Goal: Browse casually: Explore the website without a specific task or goal

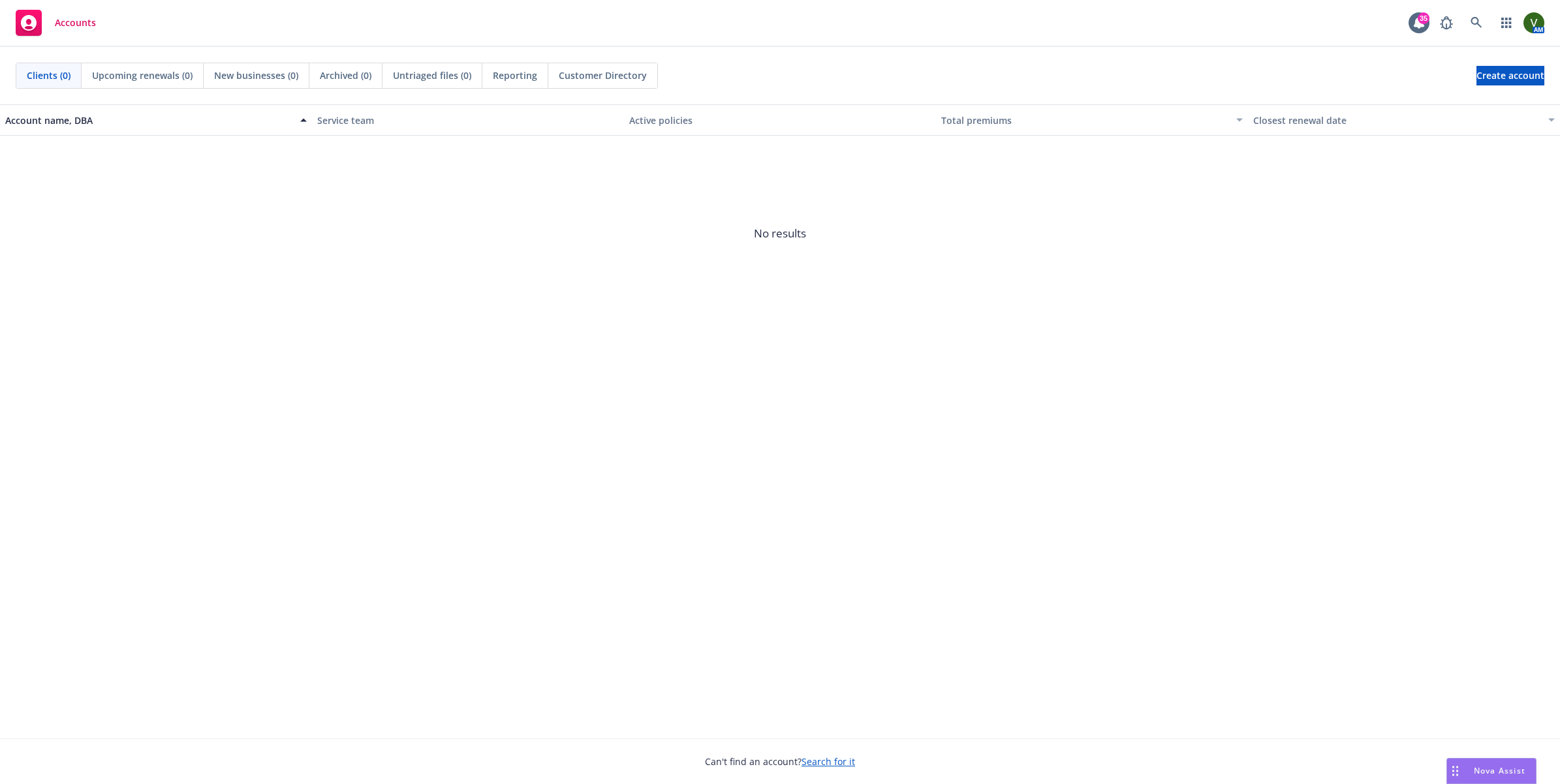
drag, startPoint x: 1295, startPoint y: 482, endPoint x: 1057, endPoint y: 411, distance: 248.4
click at [1295, 482] on div "Account name, DBA Service team Active policies Total premiums Closest renewal d…" at bounding box center [780, 421] width 1560 height 634
